Goal: Task Accomplishment & Management: Complete application form

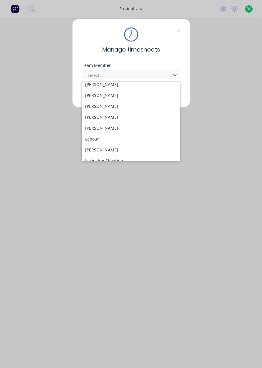
scroll to position [124, 0]
click at [106, 128] on div "[PERSON_NAME]" at bounding box center [131, 127] width 99 height 11
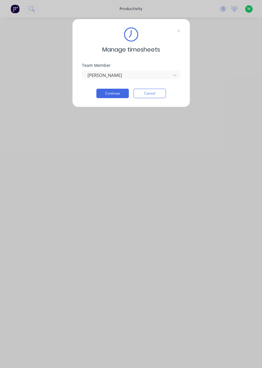
click at [112, 94] on button "Continue" at bounding box center [112, 93] width 32 height 9
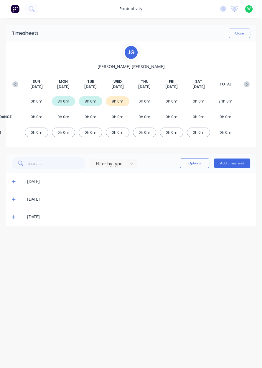
click at [233, 165] on button "Add timesheet" at bounding box center [232, 163] width 36 height 9
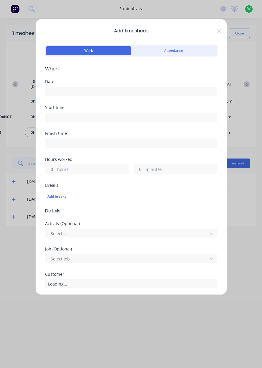
click at [85, 88] on input at bounding box center [131, 91] width 172 height 9
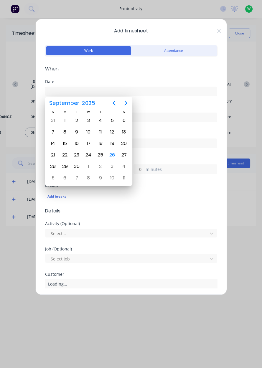
click at [103, 154] on div "25" at bounding box center [100, 155] width 9 height 9
type input "[DATE]"
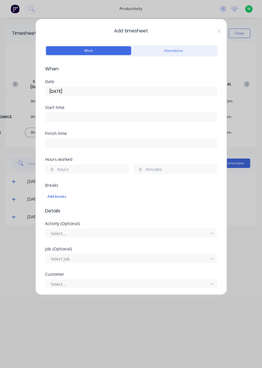
click at [79, 170] on label "hours" at bounding box center [92, 169] width 71 height 7
click at [56, 170] on input "hours" at bounding box center [50, 169] width 10 height 9
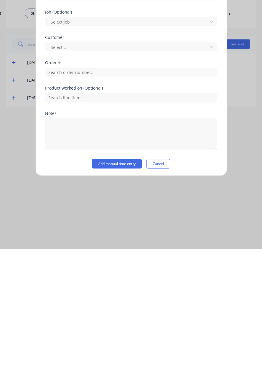
scroll to position [98, 0]
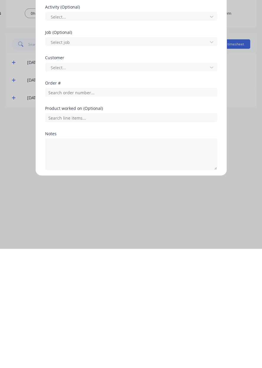
type input "8"
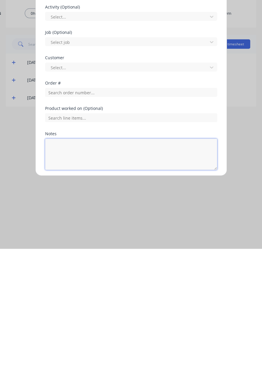
click at [123, 270] on textarea at bounding box center [131, 273] width 172 height 31
type textarea "Sick leave"
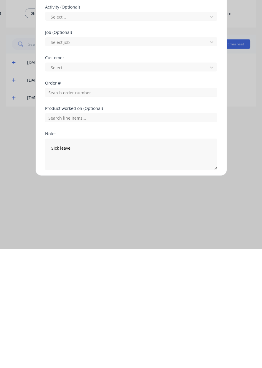
click at [117, 305] on button "Add manual time entry" at bounding box center [117, 303] width 50 height 9
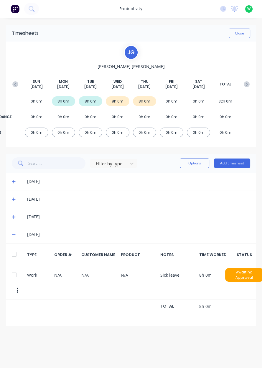
click at [239, 165] on button "Add timesheet" at bounding box center [232, 163] width 36 height 9
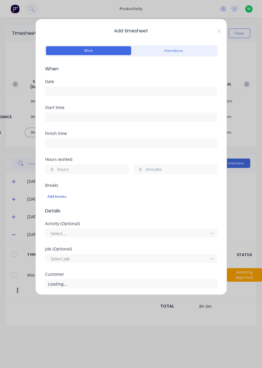
click at [87, 89] on input at bounding box center [131, 91] width 172 height 9
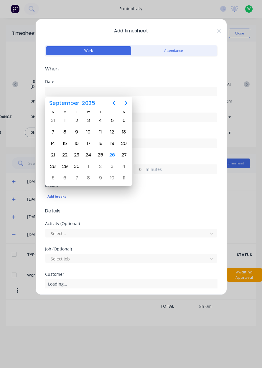
click at [113, 157] on div "26" at bounding box center [112, 155] width 9 height 9
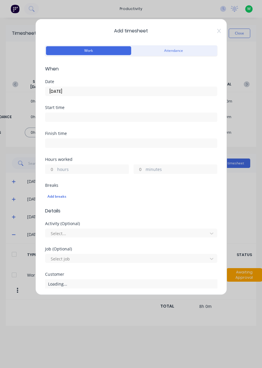
type input "[DATE]"
click at [80, 169] on label "hours" at bounding box center [92, 169] width 71 height 7
click at [56, 169] on input "hours" at bounding box center [50, 169] width 10 height 9
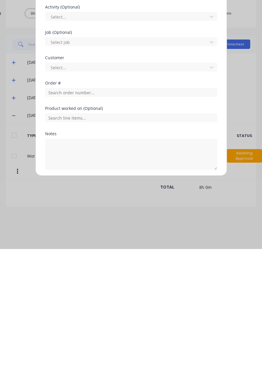
type input "8"
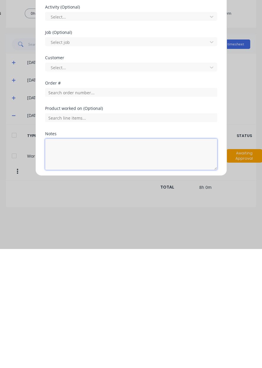
click at [101, 273] on textarea at bounding box center [131, 273] width 172 height 31
type textarea "Appin North pickup, dendrobium deliveries"
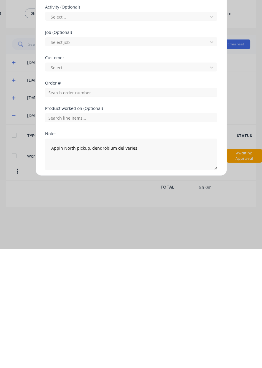
click at [121, 303] on button "Add manual time entry" at bounding box center [117, 303] width 50 height 9
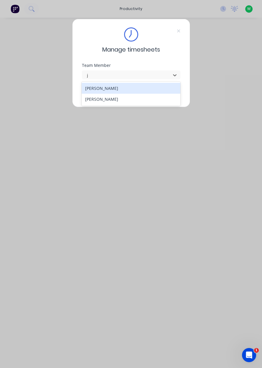
click at [113, 90] on div "[PERSON_NAME]" at bounding box center [131, 88] width 99 height 11
type input "j"
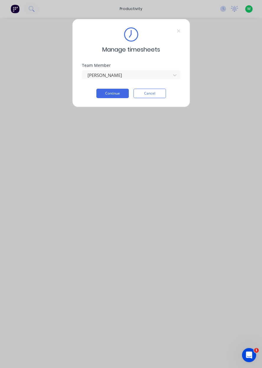
click at [117, 92] on button "Continue" at bounding box center [112, 93] width 32 height 9
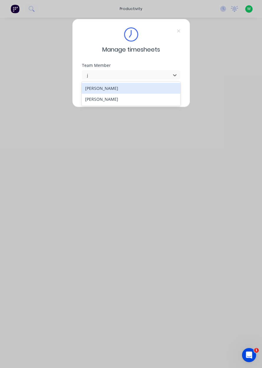
click at [103, 88] on div "[PERSON_NAME]" at bounding box center [131, 88] width 99 height 11
type input "j"
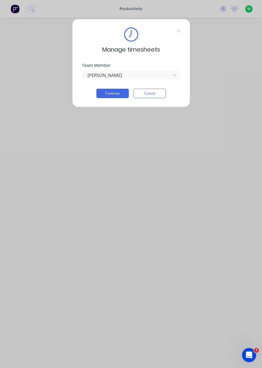
click at [113, 95] on button "Continue" at bounding box center [112, 93] width 32 height 9
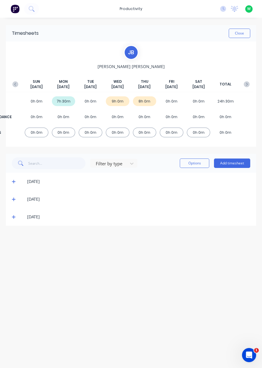
click at [230, 163] on button "Add timesheet" at bounding box center [232, 163] width 36 height 9
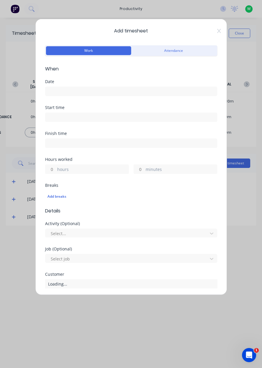
click at [73, 89] on input at bounding box center [131, 91] width 172 height 9
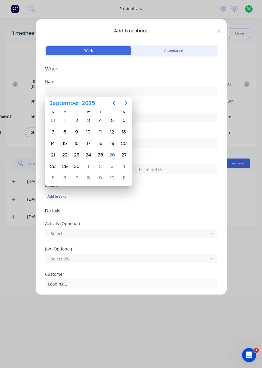
click at [111, 161] on div "3" at bounding box center [112, 166] width 12 height 11
type input "03/10/2025"
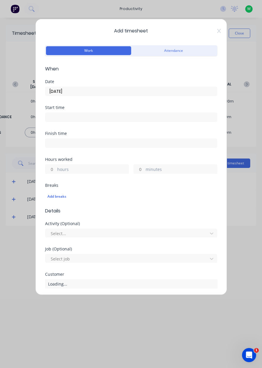
click at [72, 167] on label "hours" at bounding box center [92, 169] width 71 height 7
click at [56, 167] on input "hours" at bounding box center [50, 169] width 10 height 9
click at [67, 169] on label "hours" at bounding box center [92, 169] width 71 height 7
click at [56, 169] on input "hours" at bounding box center [50, 169] width 10 height 9
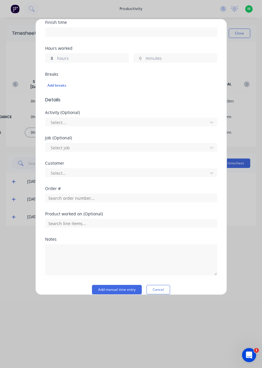
scroll to position [118, 0]
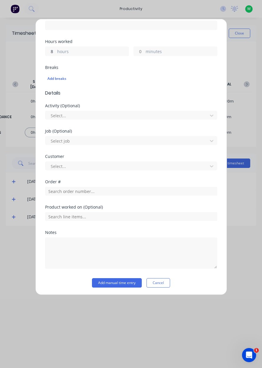
type input "8"
click at [89, 192] on input "text" at bounding box center [131, 191] width 172 height 9
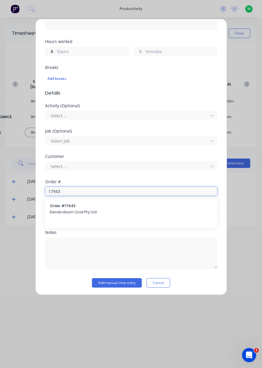
type input "17943"
click at [73, 214] on div "Order # 17943 Dendrobium Coal Pty Ltd" at bounding box center [131, 209] width 163 height 12
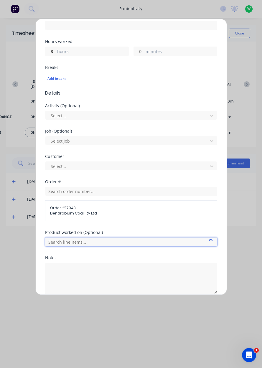
click at [93, 242] on input "text" at bounding box center [131, 242] width 172 height 9
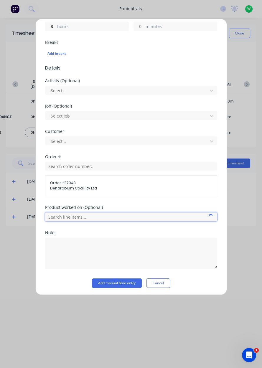
scroll to position [142, 0]
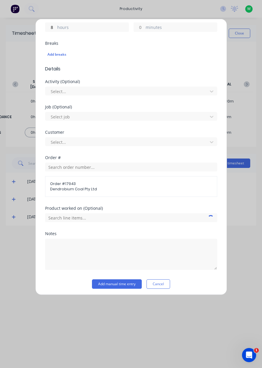
click at [82, 189] on span "Dendrobium Coal Pty Ltd" at bounding box center [131, 189] width 162 height 5
click at [96, 215] on input "text" at bounding box center [131, 217] width 172 height 9
click at [95, 201] on span "AFC Pan Overhaul" at bounding box center [135, 203] width 153 height 5
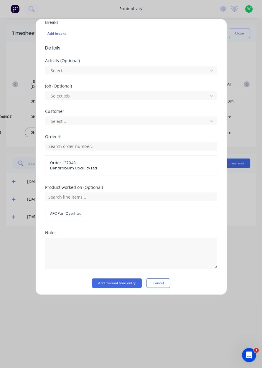
click at [109, 283] on button "Add manual time entry" at bounding box center [117, 283] width 50 height 9
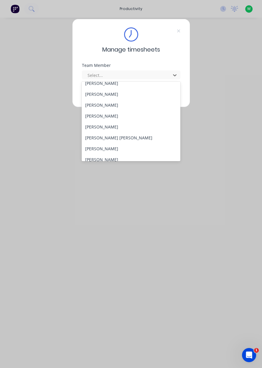
scroll to position [71, 0]
click at [89, 144] on div "[PERSON_NAME]" at bounding box center [131, 147] width 99 height 11
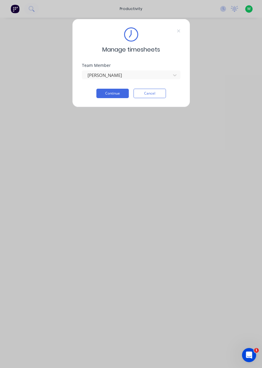
click at [108, 94] on button "Continue" at bounding box center [112, 93] width 32 height 9
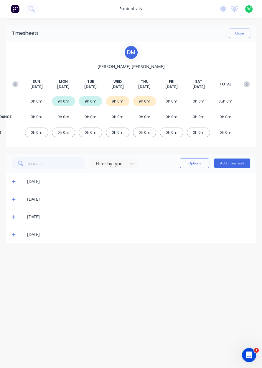
click at [236, 165] on button "Add timesheet" at bounding box center [232, 163] width 36 height 9
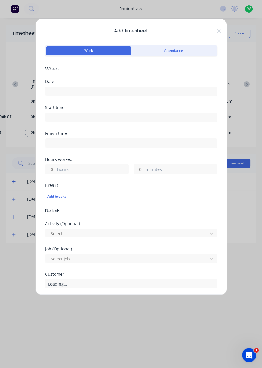
click at [56, 94] on input at bounding box center [131, 91] width 172 height 9
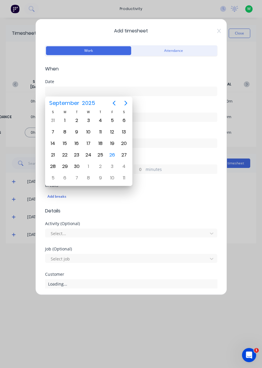
click at [111, 157] on div "26" at bounding box center [112, 155] width 9 height 9
type input "26/09/2025"
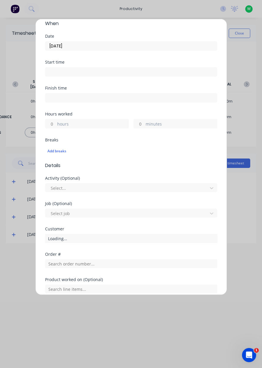
scroll to position [46, 0]
click at [69, 121] on label "hours" at bounding box center [92, 123] width 71 height 7
click at [56, 121] on input "hours" at bounding box center [50, 123] width 10 height 9
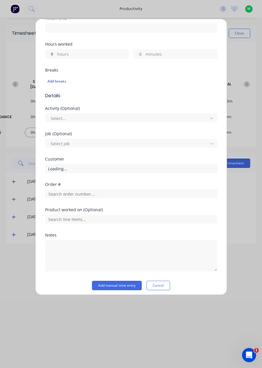
scroll to position [118, 0]
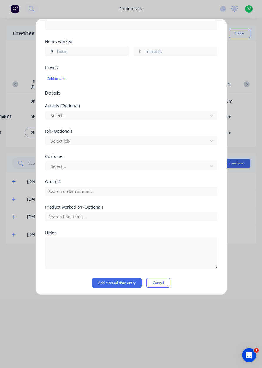
type input "9"
click at [65, 191] on input "text" at bounding box center [131, 191] width 172 height 9
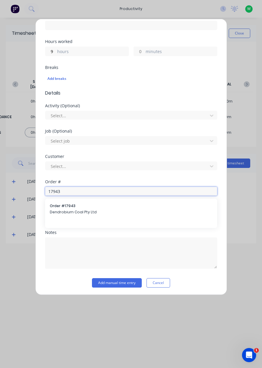
type input "17943"
click at [60, 210] on span "Dendrobium Coal Pty Ltd" at bounding box center [131, 212] width 163 height 5
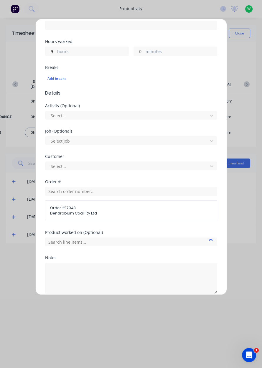
scroll to position [143, 0]
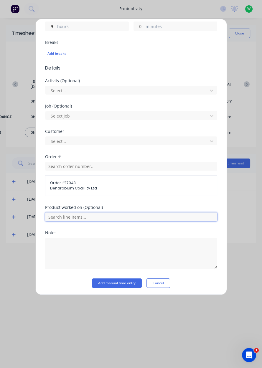
click at [84, 217] on input "text" at bounding box center [131, 217] width 172 height 9
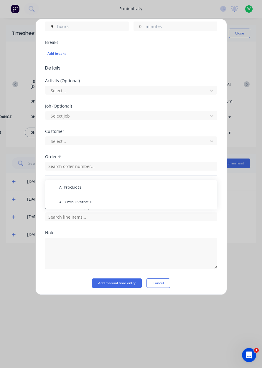
click at [66, 202] on span "AFC Pan Overhaul" at bounding box center [135, 202] width 153 height 5
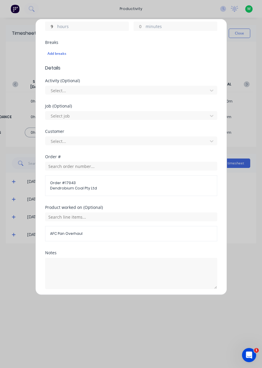
scroll to position [163, 0]
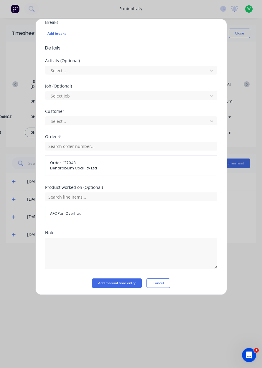
click at [112, 280] on button "Add manual time entry" at bounding box center [117, 283] width 50 height 9
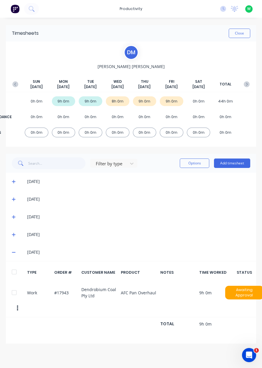
click at [237, 35] on button "Close" at bounding box center [240, 33] width 22 height 9
